Goal: Navigation & Orientation: Find specific page/section

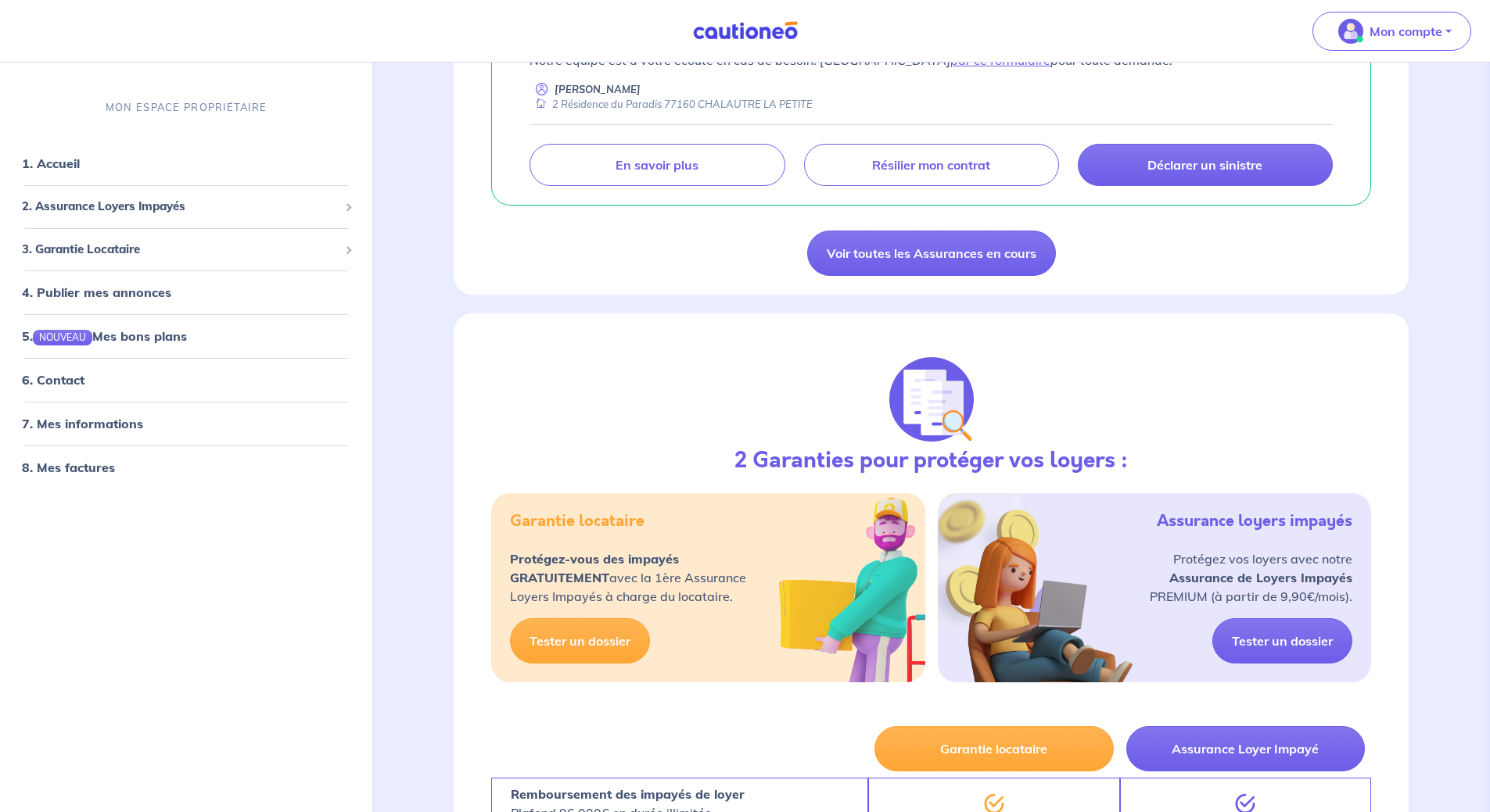
scroll to position [121, 0]
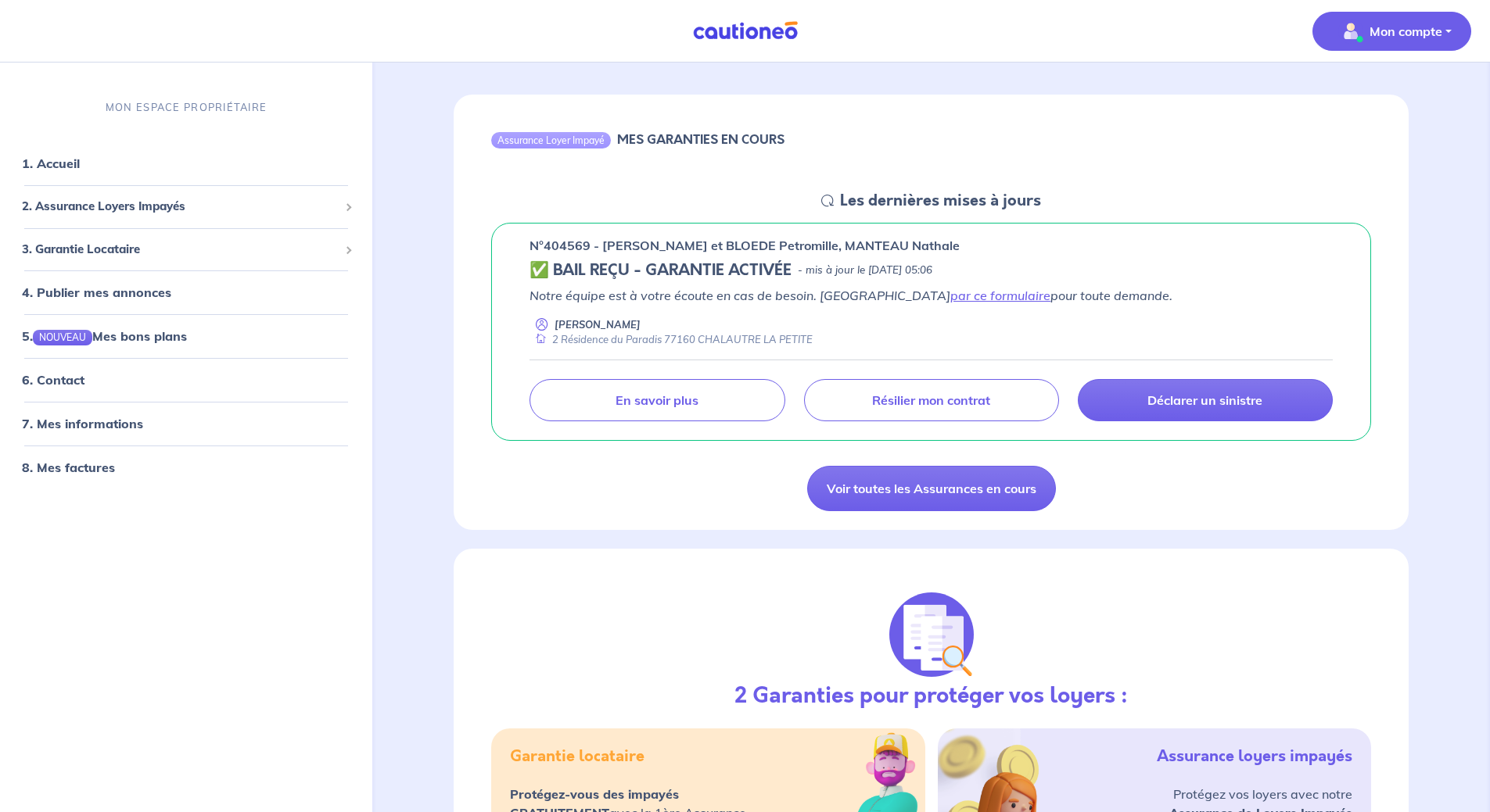
click at [1418, 30] on p "Mon compte" at bounding box center [1406, 31] width 73 height 19
click at [1357, 96] on link "Mes informations" at bounding box center [1376, 97] width 126 height 25
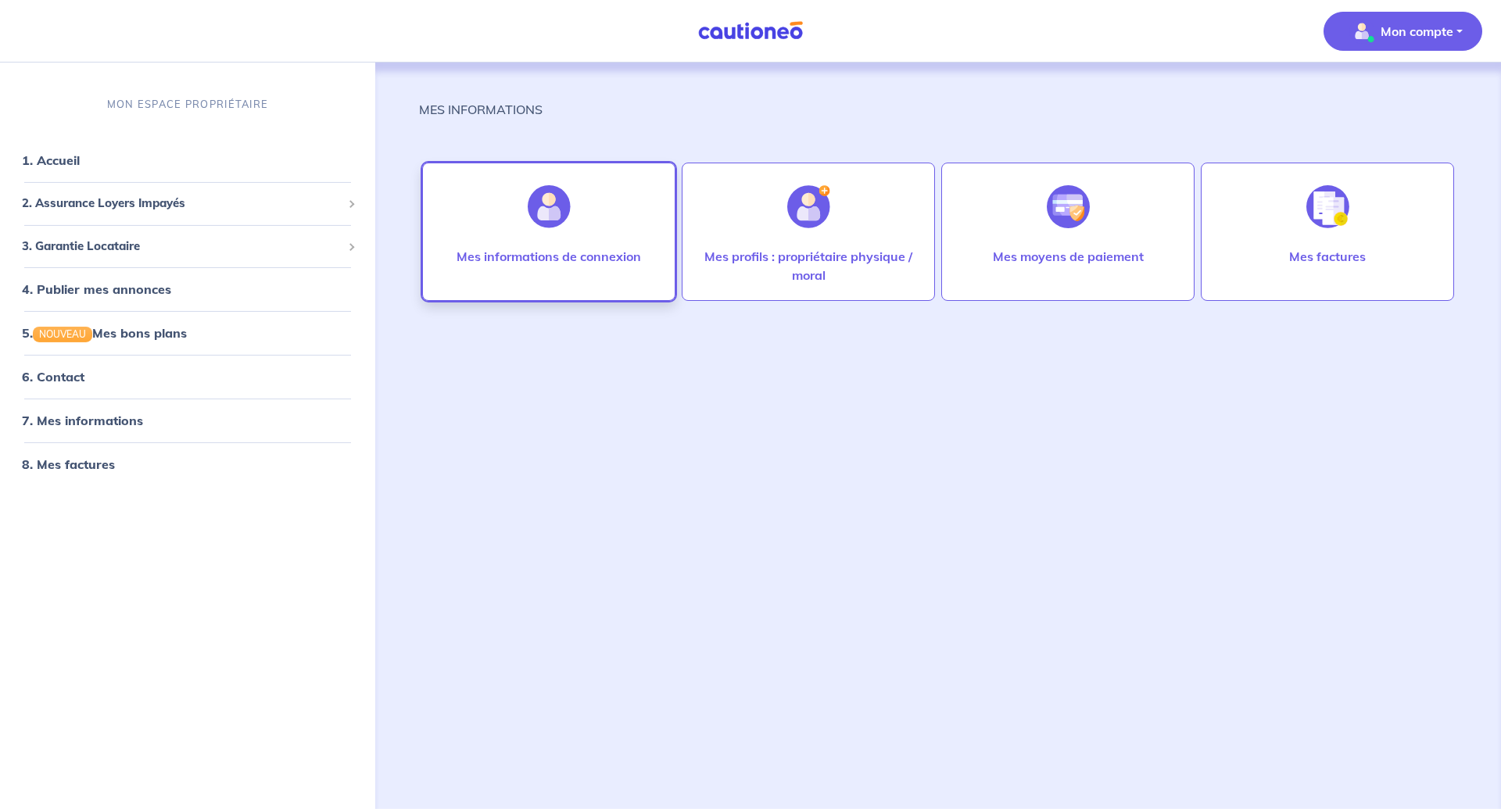
click at [577, 277] on div "Mes informations de connexion" at bounding box center [549, 272] width 209 height 50
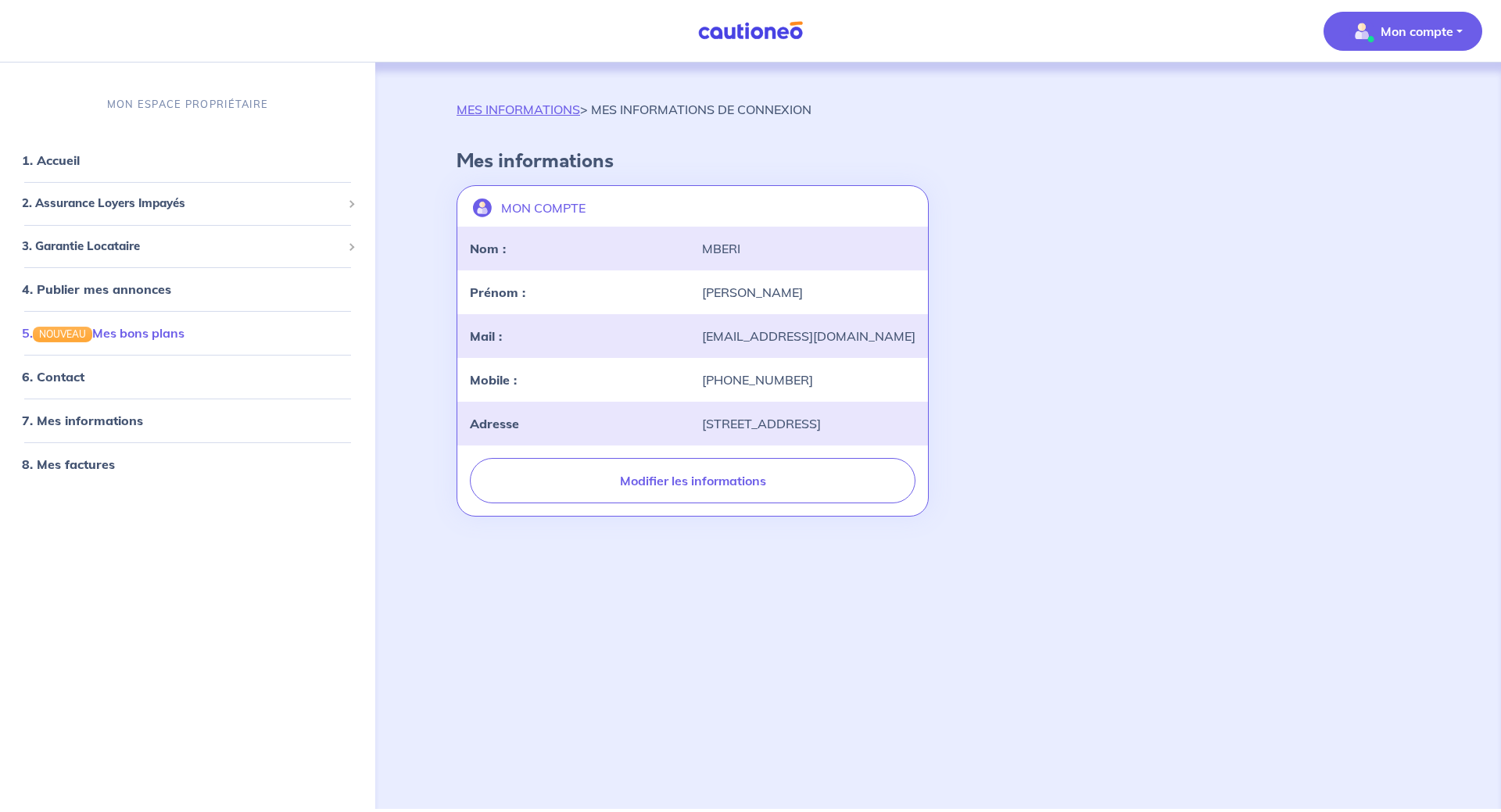
click at [146, 335] on link "5. NOUVEAU Mes bons plans" at bounding box center [103, 333] width 163 height 16
click at [99, 194] on div "2. Assurance Loyers Impayés" at bounding box center [187, 203] width 363 height 30
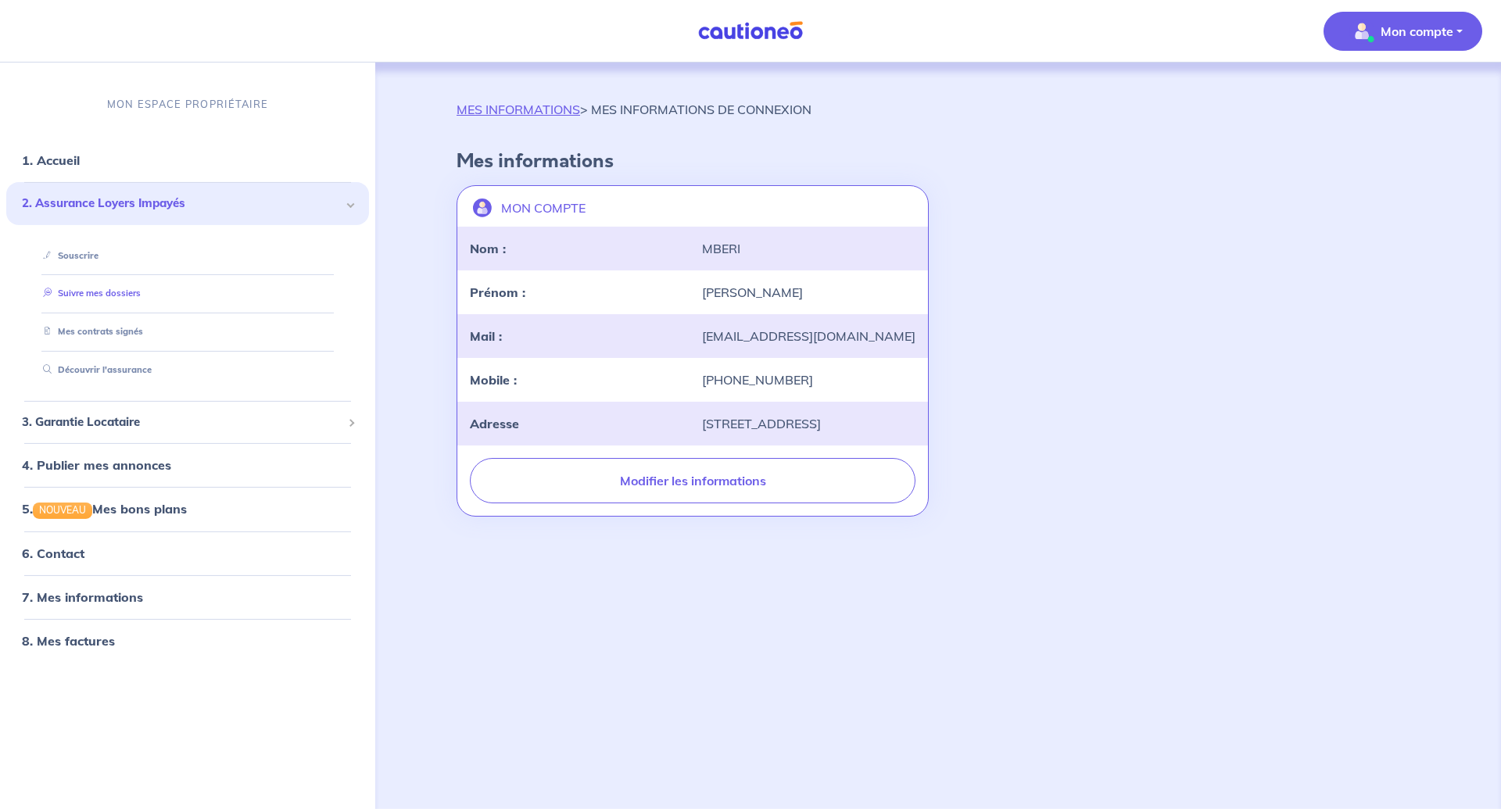
click at [134, 292] on link "Suivre mes dossiers" at bounding box center [89, 293] width 104 height 11
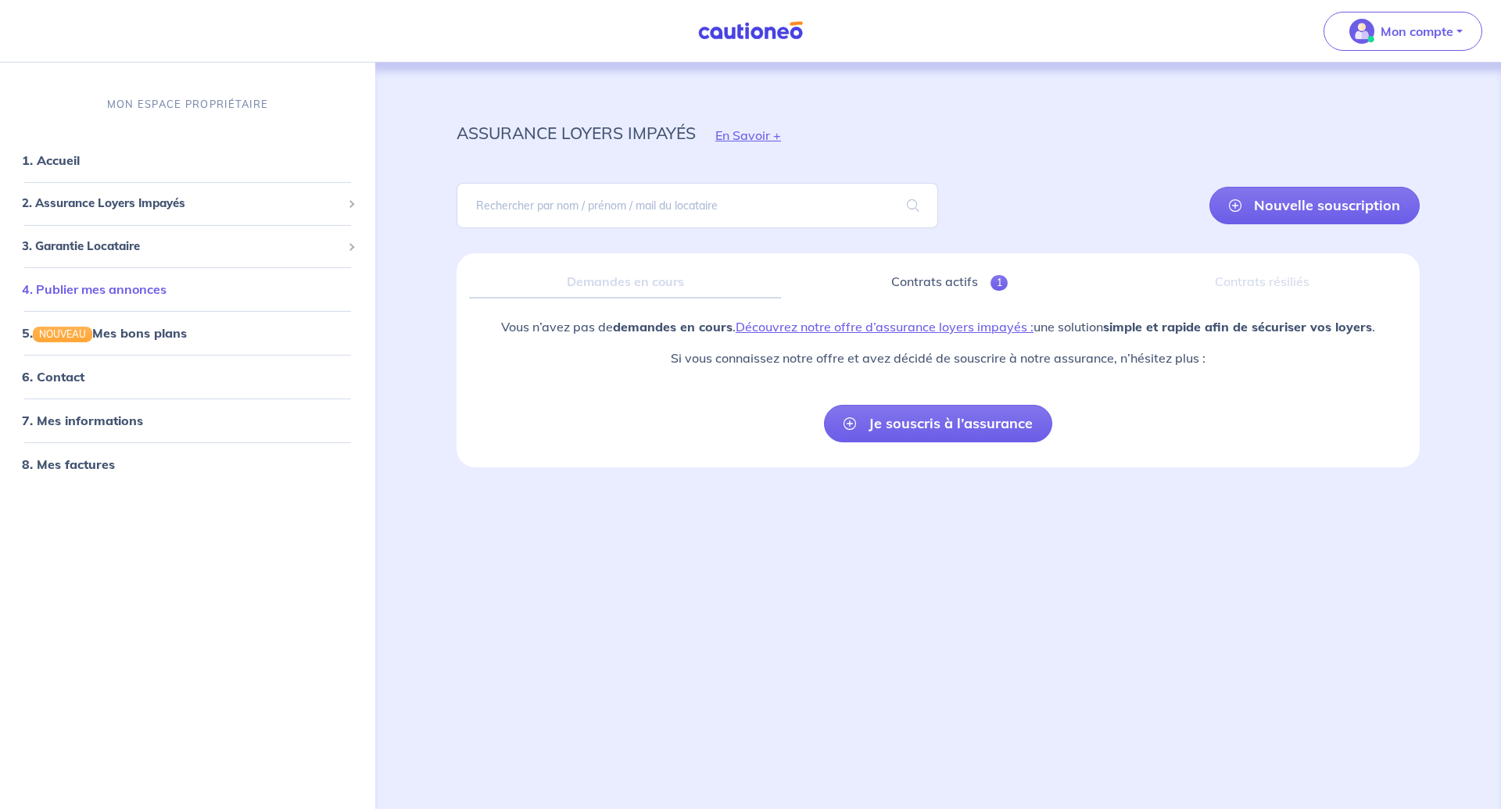
click at [137, 295] on link "4. Publier mes annonces" at bounding box center [94, 289] width 145 height 16
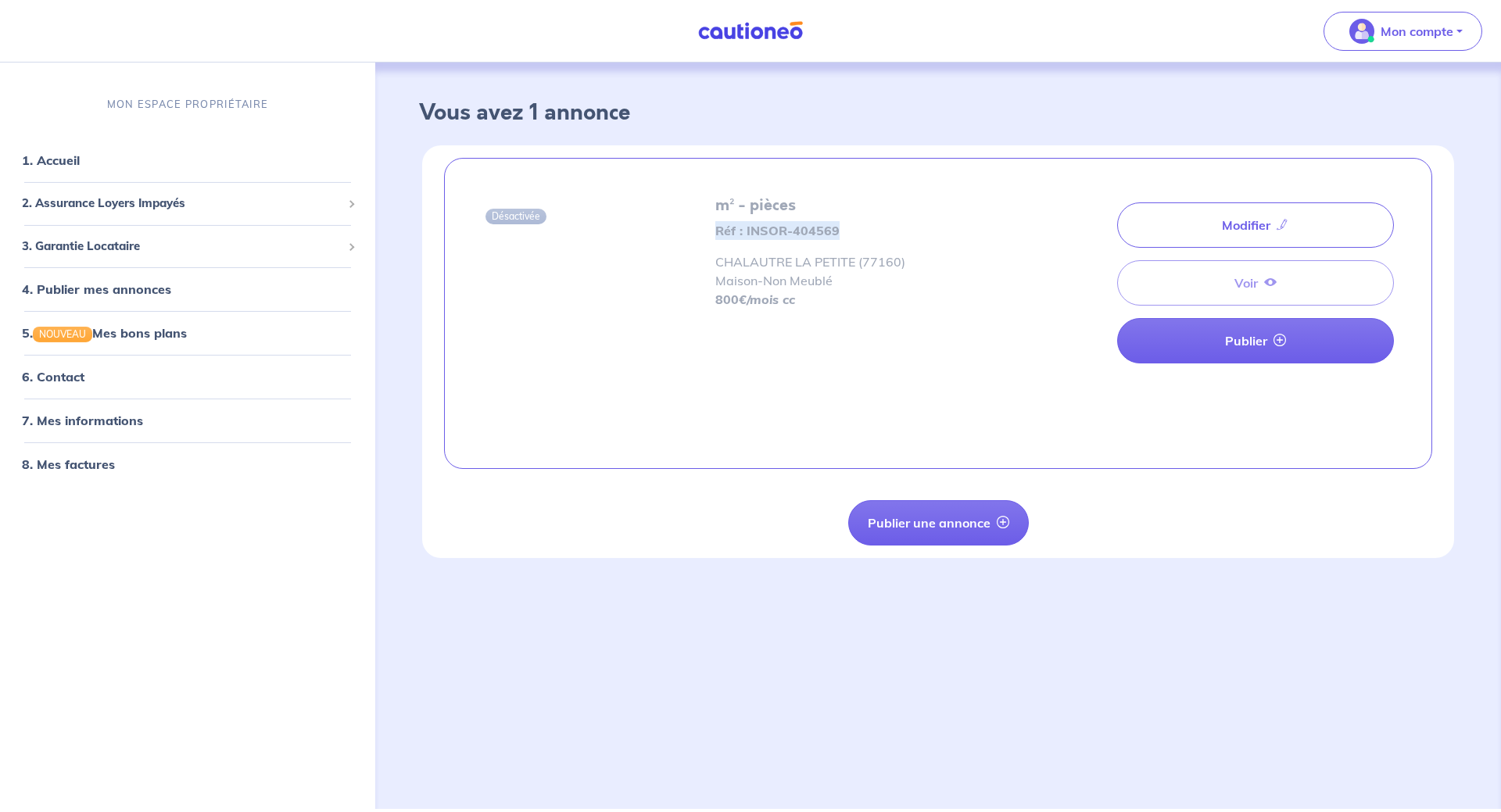
drag, startPoint x: 711, startPoint y: 224, endPoint x: 853, endPoint y: 237, distance: 142.6
click at [853, 237] on div "m² - pièces Réf : INSOR-404569 CHALAUTRE LA PETITE (77160) Maison - Non Meublé …" at bounding box center [861, 314] width 310 height 234
copy strong "Réf : INSOR-404569"
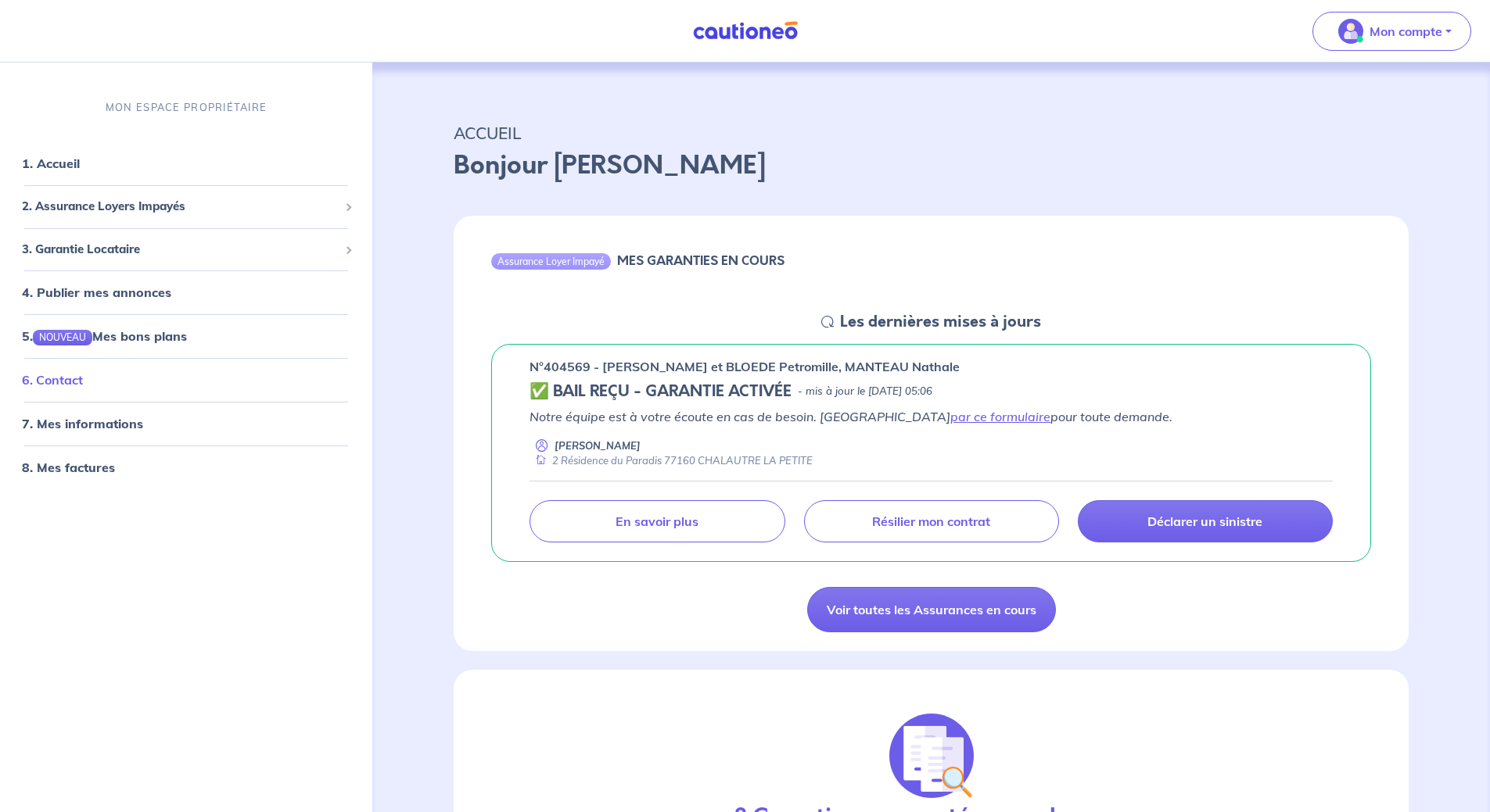
click at [82, 378] on link "6. Contact" at bounding box center [52, 379] width 61 height 16
